Goal: Complete application form

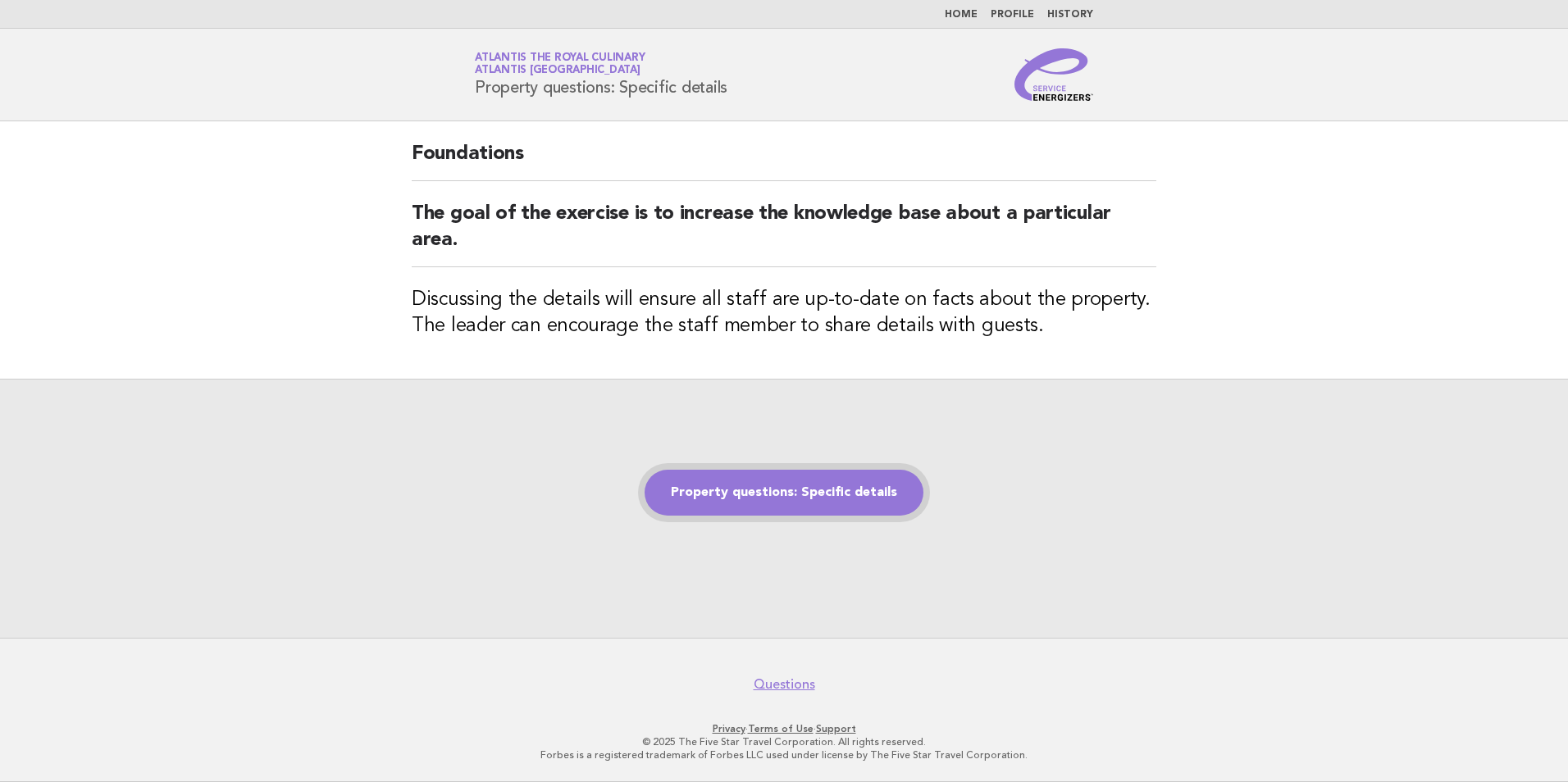
click at [801, 495] on link "Property questions: Specific details" at bounding box center [784, 492] width 279 height 46
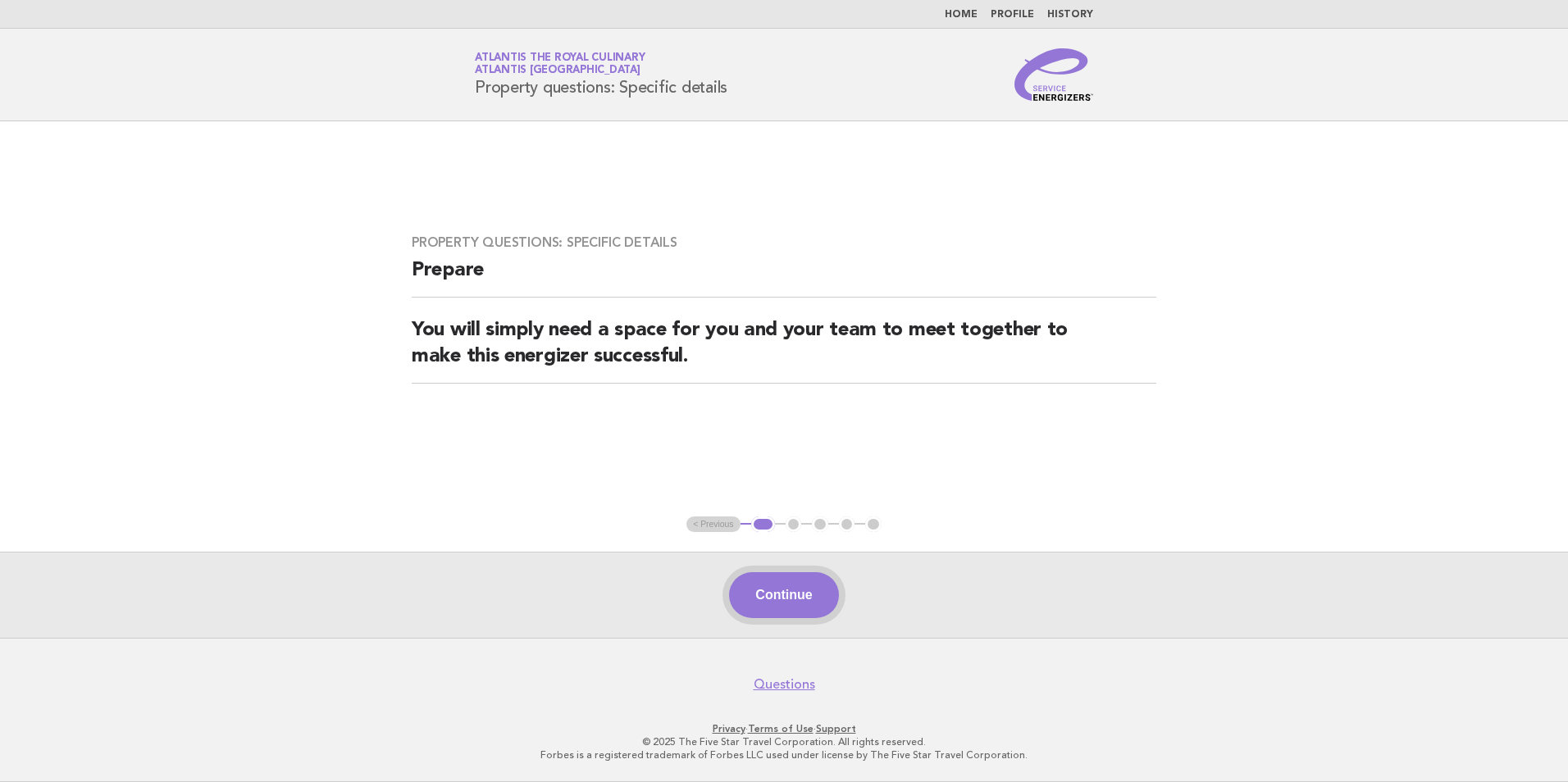
click at [750, 584] on button "Continue" at bounding box center [783, 594] width 109 height 46
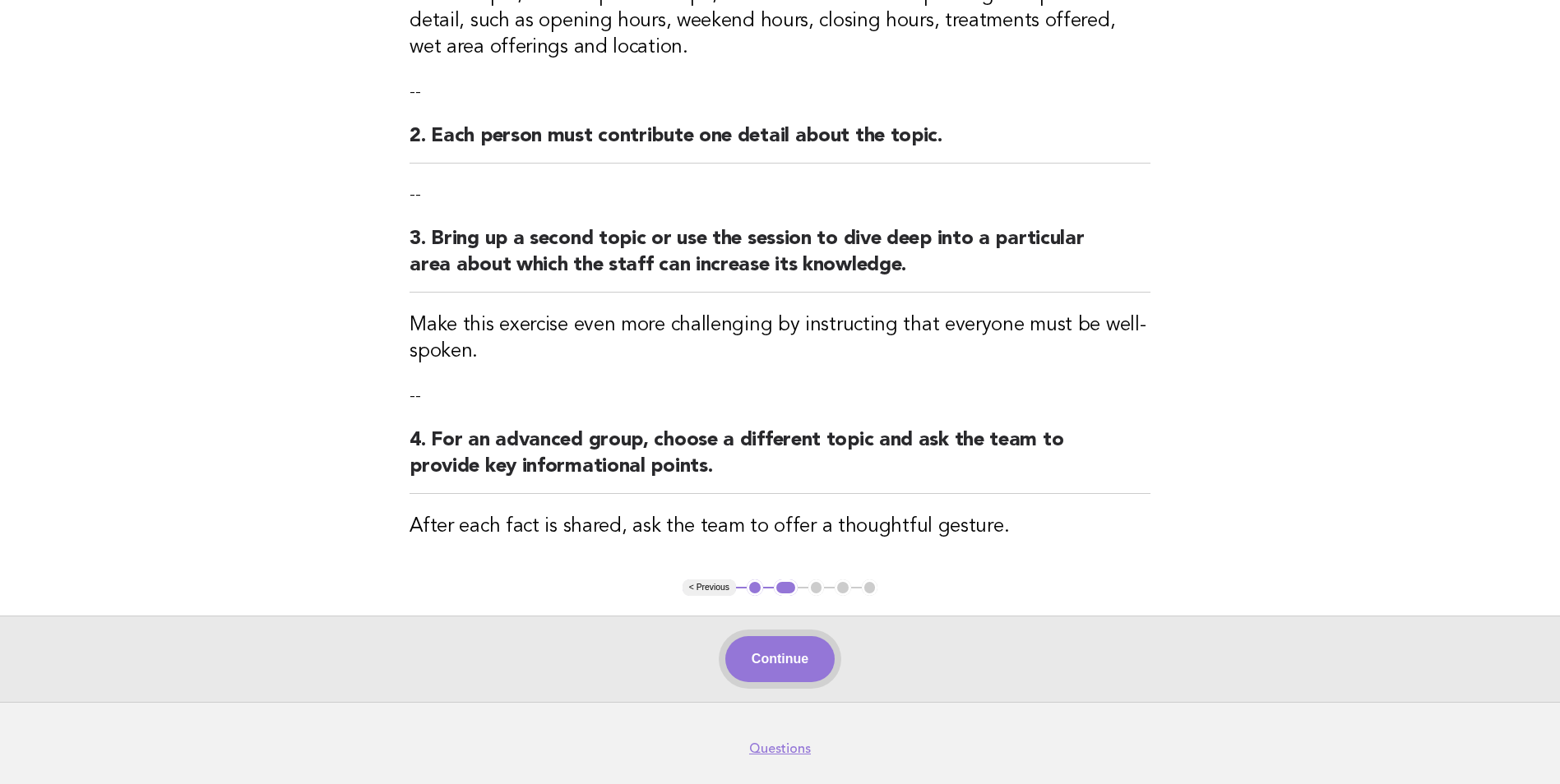
click at [822, 669] on button "Continue" at bounding box center [780, 659] width 109 height 46
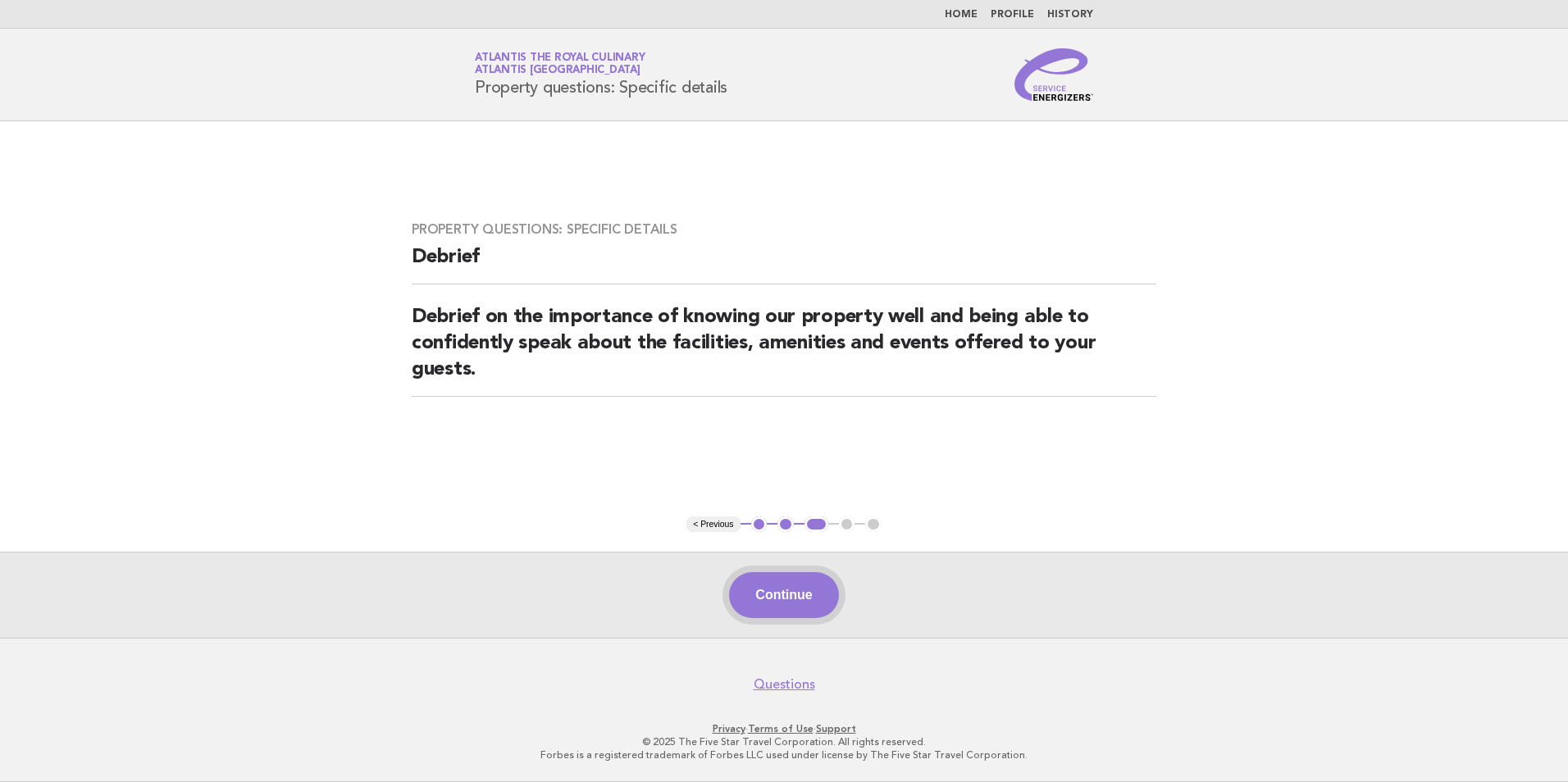
click at [786, 590] on button "Continue" at bounding box center [783, 594] width 109 height 46
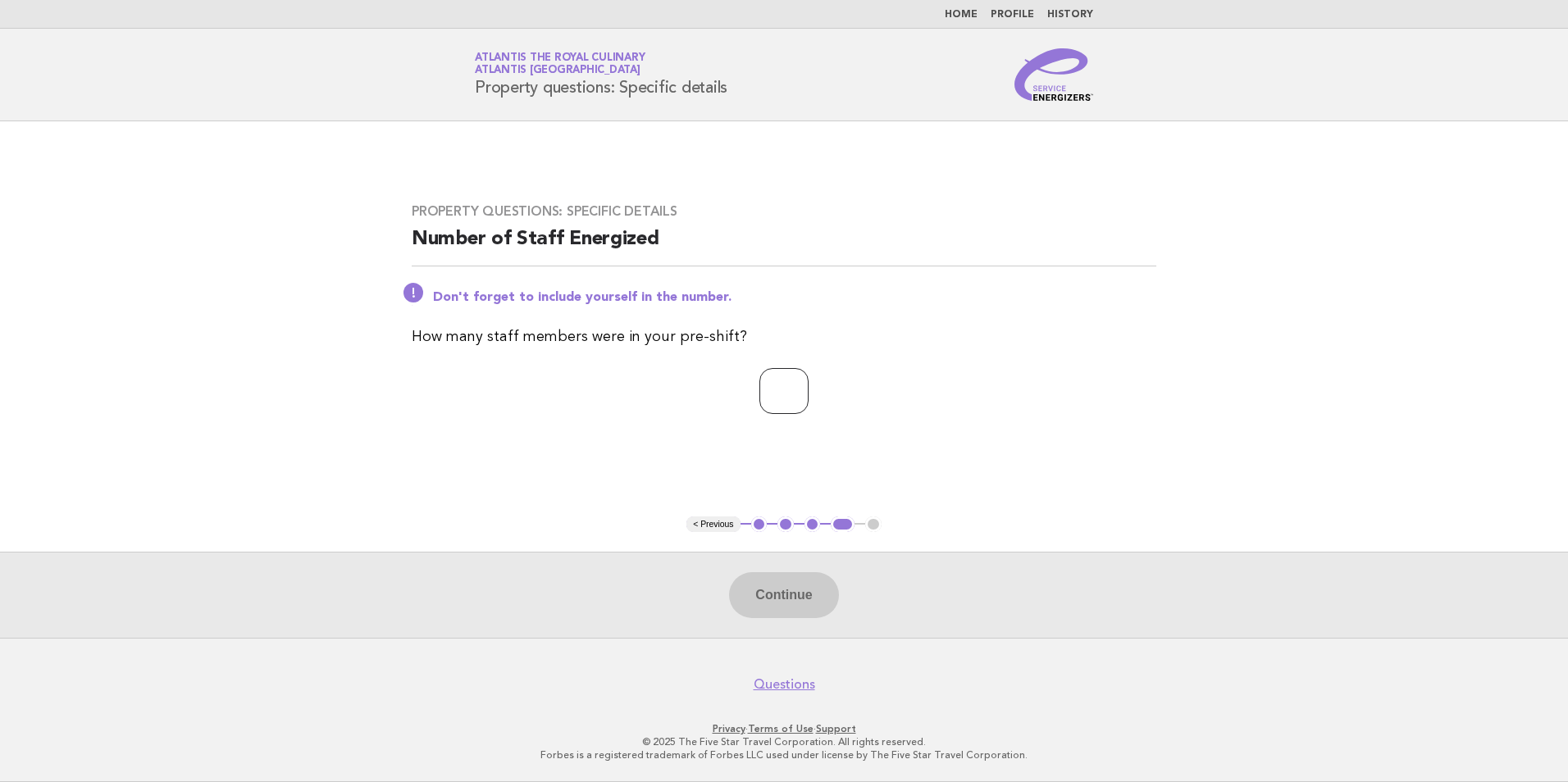
click at [805, 394] on input "number" at bounding box center [784, 391] width 49 height 46
type input "*"
click at [811, 591] on button "Continue" at bounding box center [783, 594] width 109 height 46
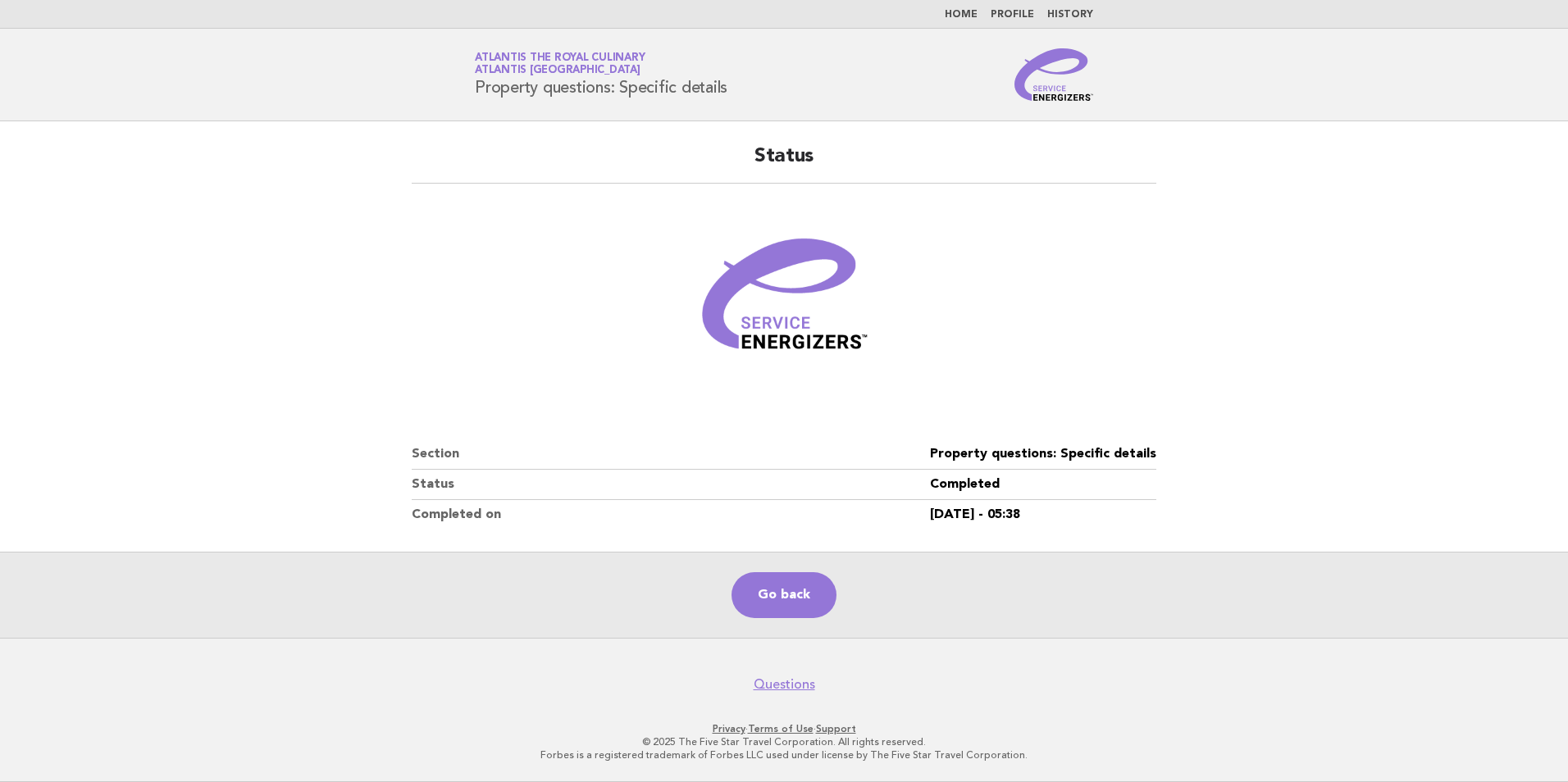
click at [643, 249] on figure at bounding box center [784, 302] width 745 height 196
